Goal: Task Accomplishment & Management: Manage account settings

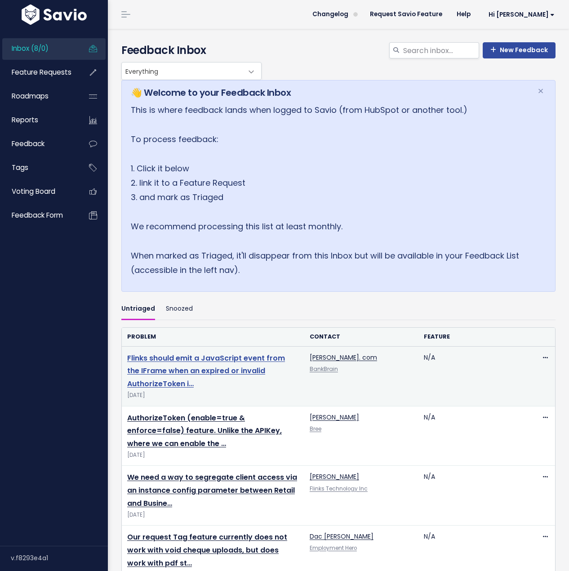
click at [191, 370] on link "Flinks should emit a JavaScript event from the IFrame when an expired or invali…" at bounding box center [206, 371] width 158 height 36
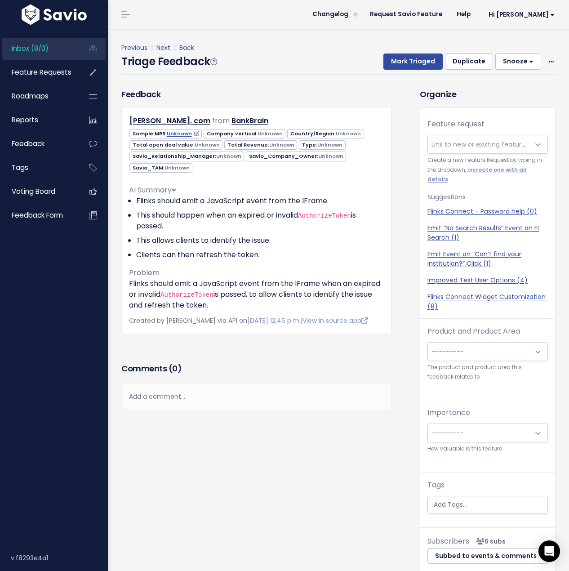
click at [243, 136] on span "Company vertical: Unknown" at bounding box center [245, 133] width 82 height 9
click at [149, 133] on span "Sample MRR: Unknown" at bounding box center [166, 133] width 72 height 9
click at [176, 132] on link "Unknown" at bounding box center [183, 133] width 32 height 7
click at [38, 47] on span "Inbox (8/0)" at bounding box center [30, 48] width 37 height 9
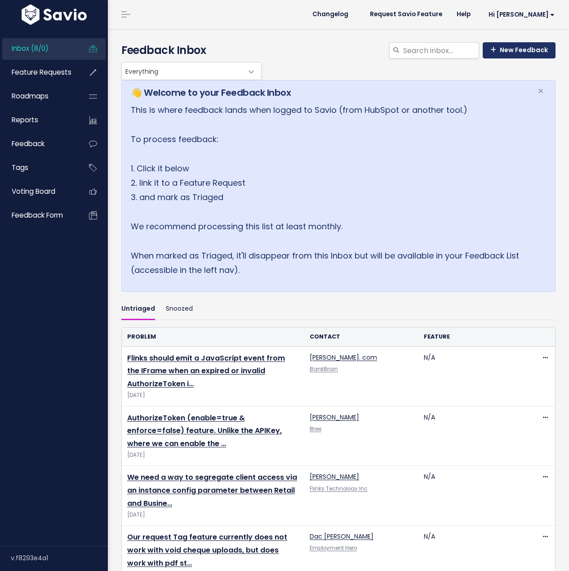
click at [494, 51] on link "New Feedback" at bounding box center [519, 50] width 73 height 16
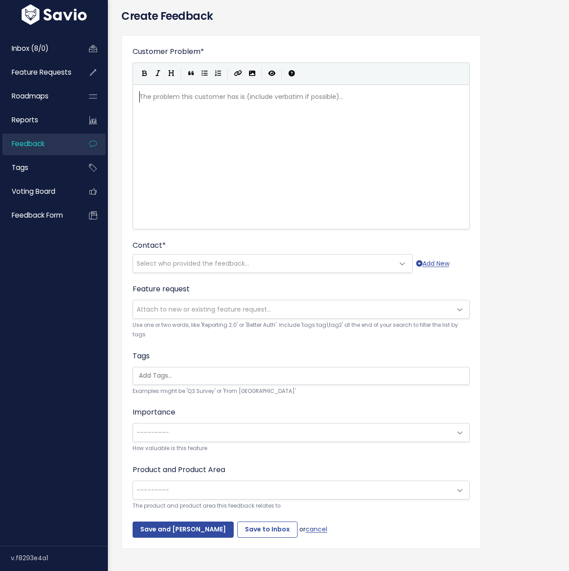
scroll to position [54, 0]
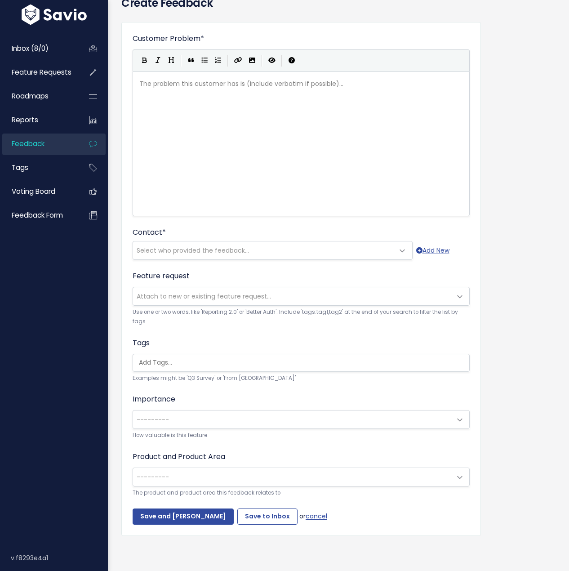
click at [254, 415] on span "---------" at bounding box center [292, 420] width 318 height 18
click at [255, 412] on span "---------" at bounding box center [292, 420] width 318 height 18
click at [57, 47] on link "Inbox (8/0)" at bounding box center [38, 48] width 72 height 21
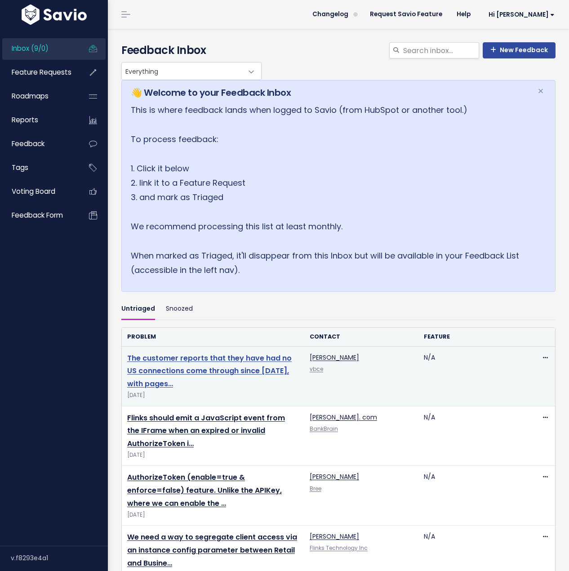
click at [200, 370] on link "The customer reports that they have had no US connections come through since Au…" at bounding box center [209, 371] width 165 height 36
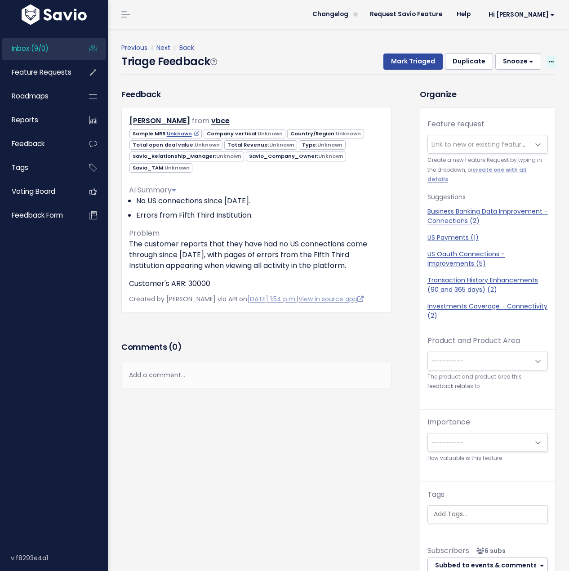
click at [549, 60] on icon at bounding box center [551, 62] width 5 height 6
click at [513, 99] on link "Delete" at bounding box center [515, 104] width 65 height 18
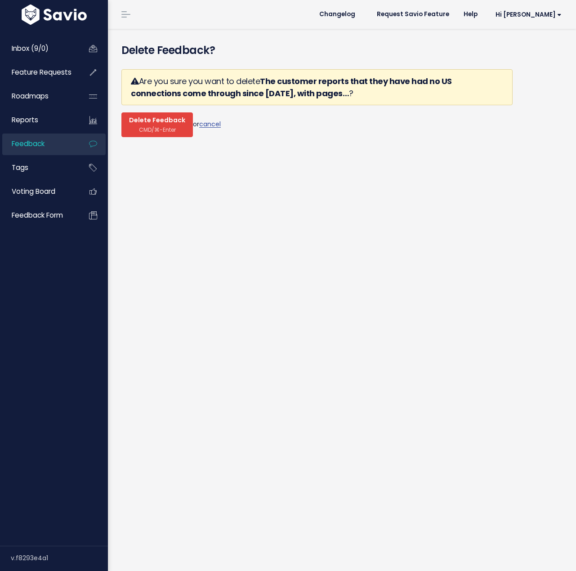
click at [148, 125] on button "Delete Feedback CMD/⌘-Enter" at bounding box center [157, 124] width 72 height 25
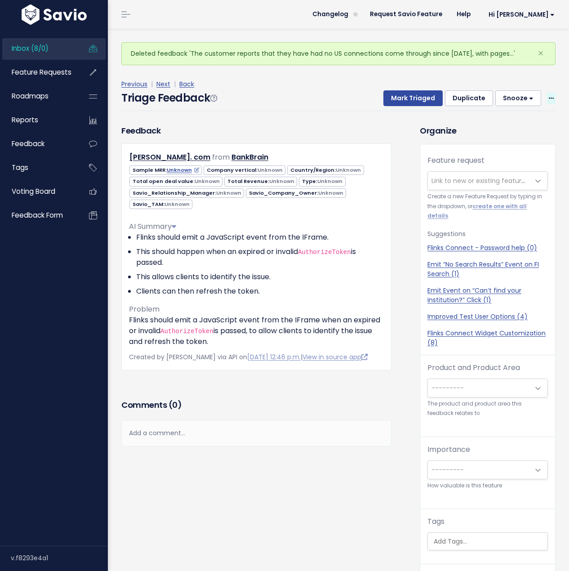
click at [549, 102] on icon at bounding box center [551, 99] width 5 height 6
click at [504, 149] on link "Delete" at bounding box center [515, 140] width 65 height 18
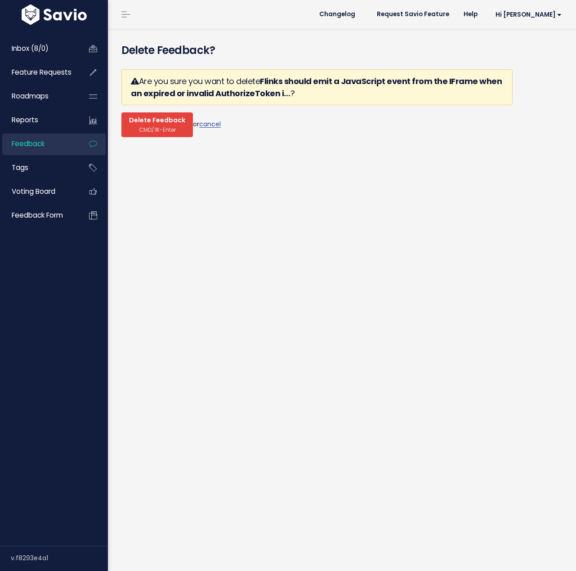
click at [159, 130] on span "CMD/⌘-Enter" at bounding box center [157, 129] width 37 height 7
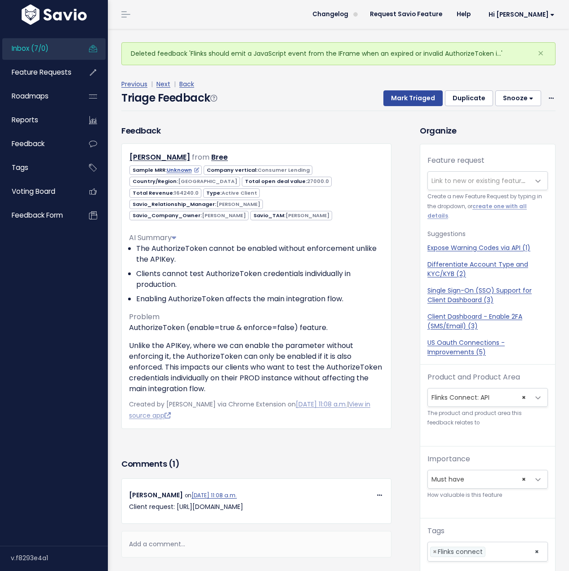
click at [51, 50] on link "Inbox (7/0)" at bounding box center [38, 48] width 72 height 21
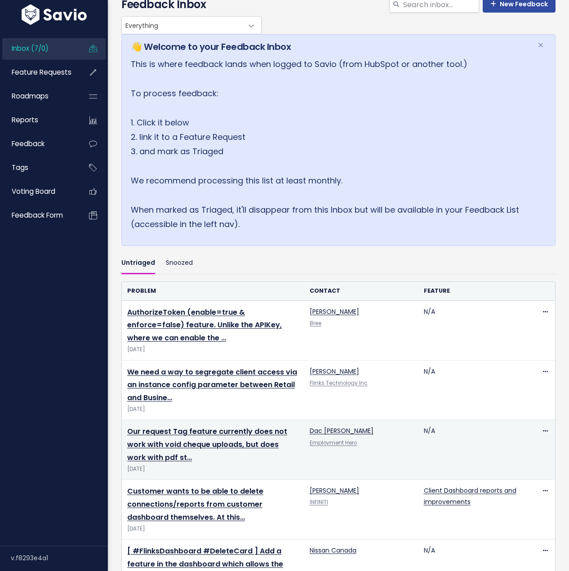
scroll to position [93, 0]
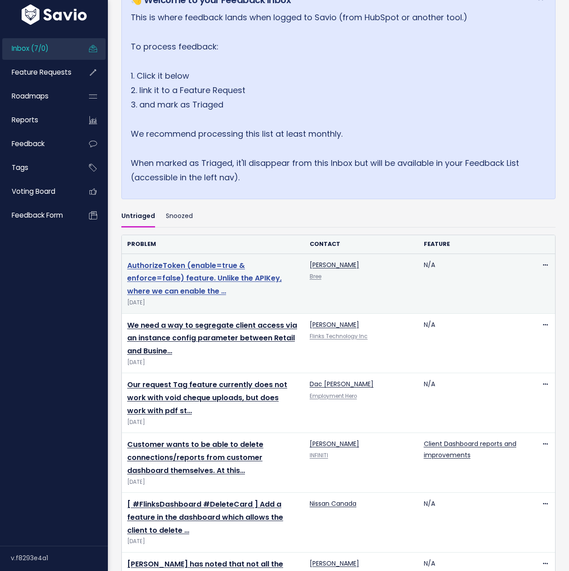
click at [195, 287] on link "AuthorizeToken (enable=true & enforce=false) feature. Unlike the APIKey, where …" at bounding box center [204, 278] width 155 height 36
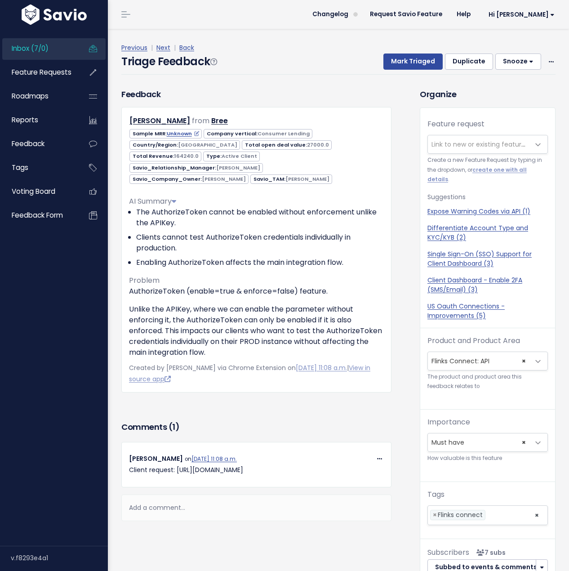
drag, startPoint x: 178, startPoint y: 461, endPoint x: 299, endPoint y: 463, distance: 121.0
click at [299, 465] on p "Client request: https://help.flinks.com/a/tickets/1193145" at bounding box center [256, 470] width 255 height 11
drag, startPoint x: 298, startPoint y: 462, endPoint x: 177, endPoint y: 459, distance: 121.0
click at [177, 465] on p "Client request: https://help.flinks.com/a/tickets/1193145" at bounding box center [256, 470] width 255 height 11
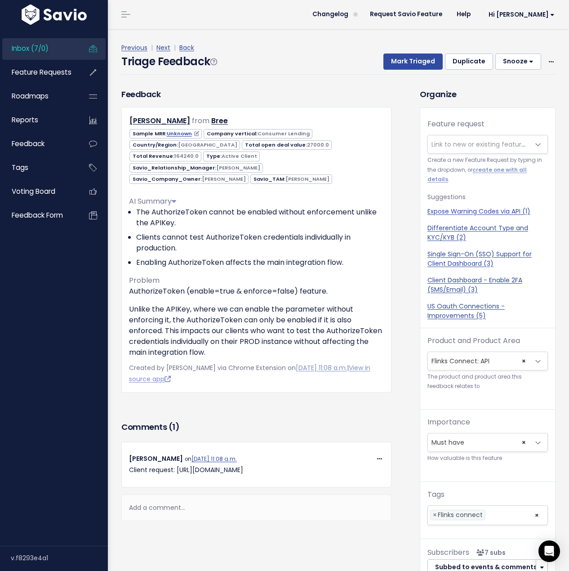
copy p "https://help.flinks.com/a/tickets/1193145"
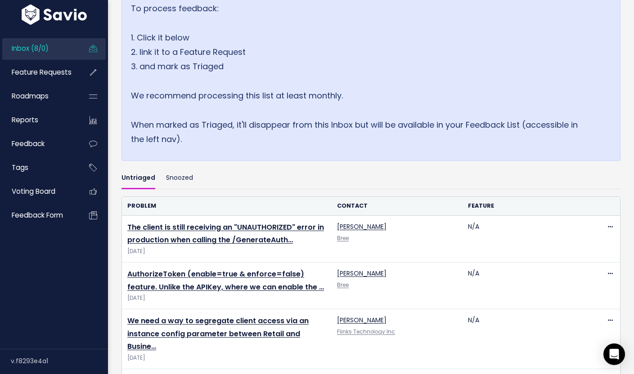
scroll to position [137, 0]
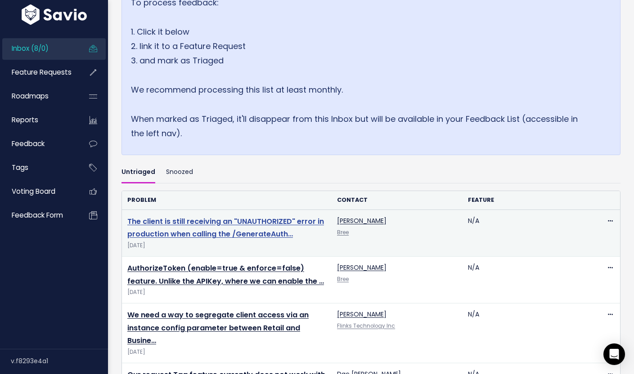
click at [253, 232] on link "The client is still receiving an "UNAUTHORIZED" error in production when callin…" at bounding box center [225, 227] width 197 height 23
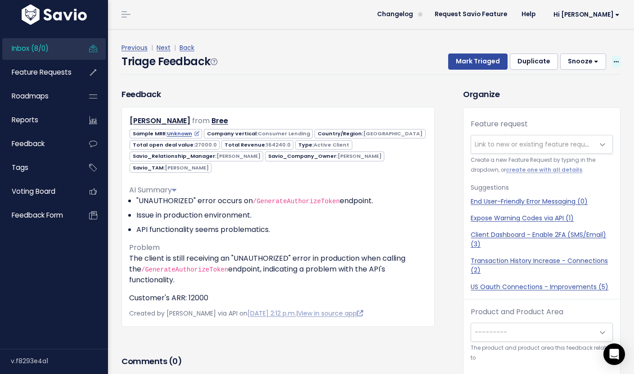
click at [612, 65] on span at bounding box center [616, 61] width 9 height 11
click at [564, 106] on link "Delete" at bounding box center [580, 104] width 65 height 18
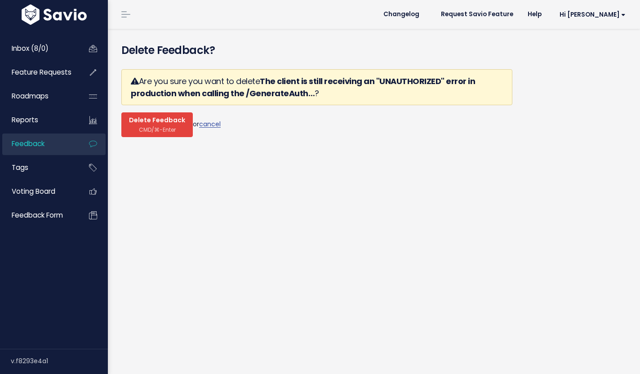
click at [136, 134] on button "Delete Feedback CMD/⌘-Enter" at bounding box center [157, 124] width 72 height 25
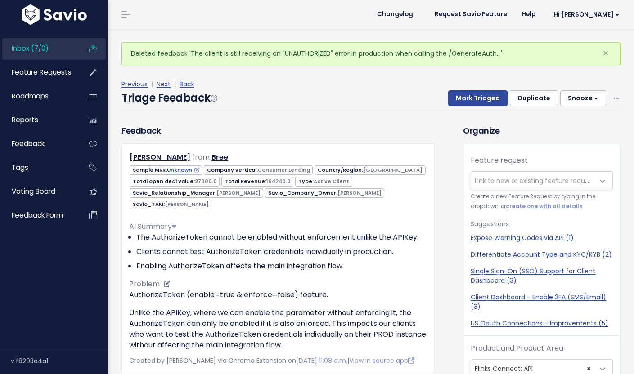
scroll to position [30, 0]
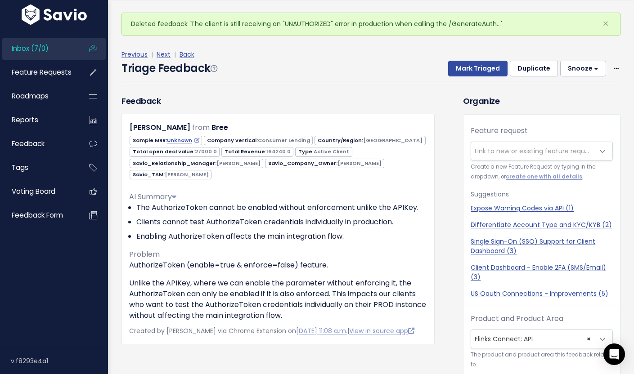
click at [74, 51] on link "Inbox (7/0)" at bounding box center [38, 48] width 72 height 21
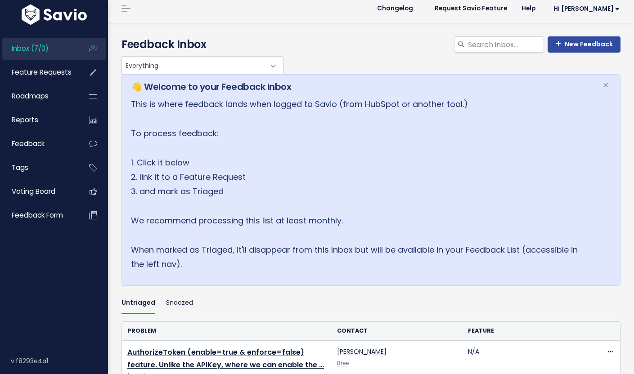
scroll to position [216, 0]
